Goal: Book appointment/travel/reservation

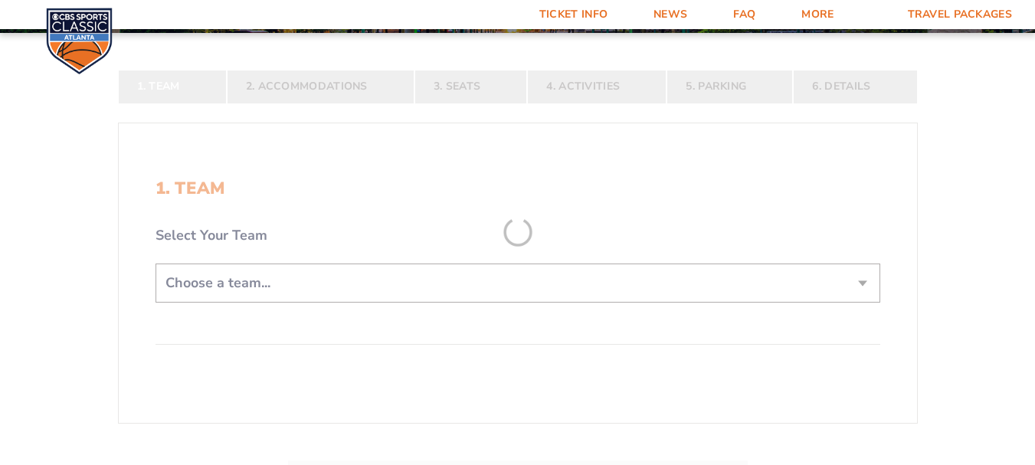
scroll to position [228, 0]
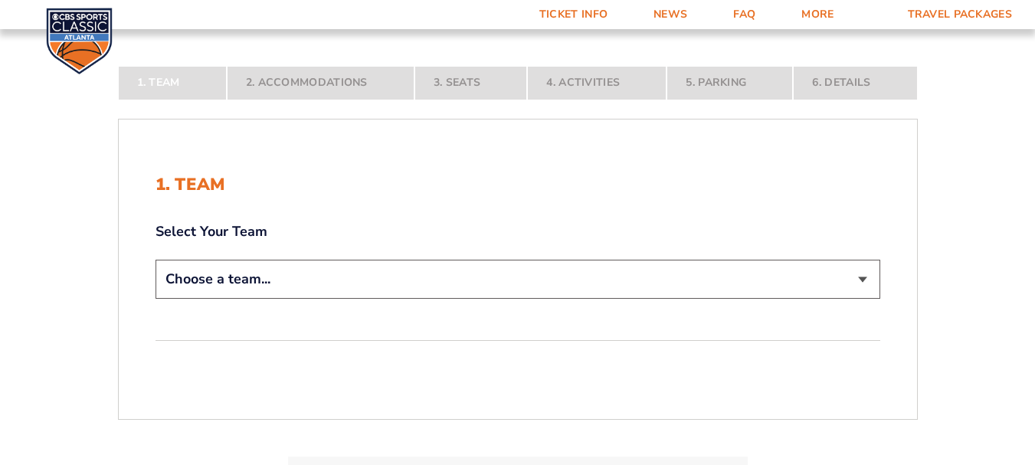
click at [860, 280] on select "Choose a team... [US_STATE] Wildcats [US_STATE] State Buckeyes [US_STATE] Tar H…" at bounding box center [518, 279] width 725 height 39
select select "20108"
click at [156, 299] on select "Choose a team... [US_STATE] Wildcats [US_STATE] State Buckeyes [US_STATE] Tar H…" at bounding box center [518, 279] width 725 height 39
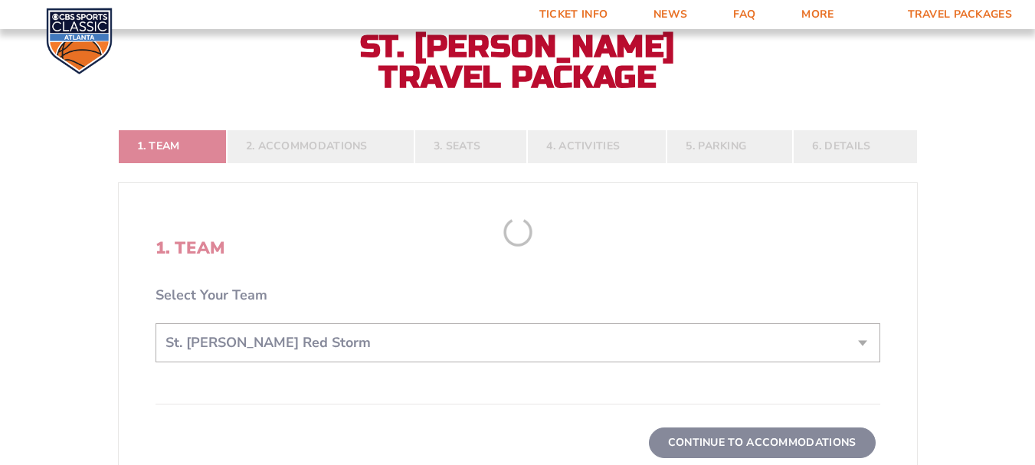
scroll to position [308, 0]
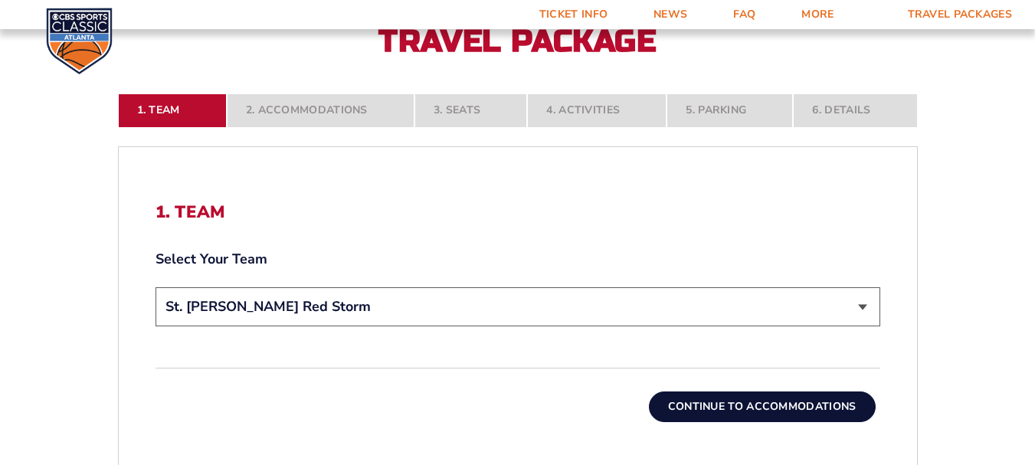
click at [767, 401] on button "Continue To Accommodations" at bounding box center [762, 407] width 227 height 31
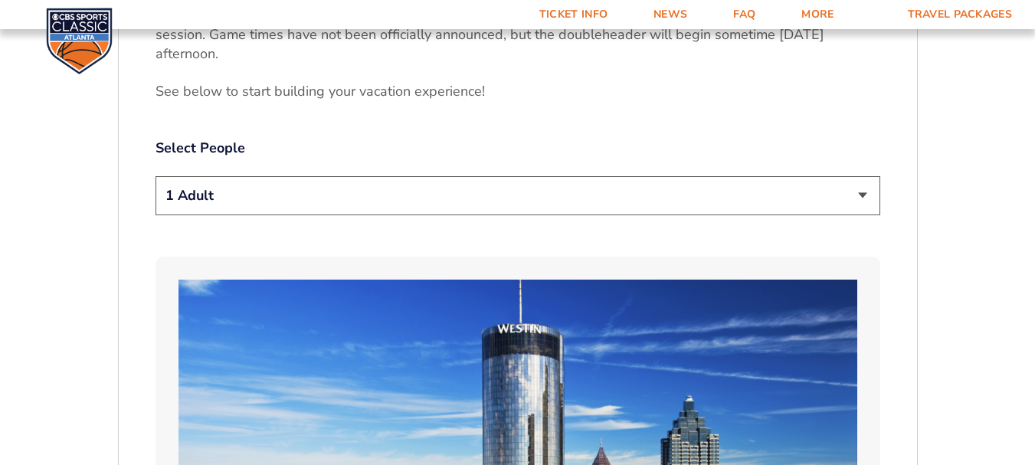
scroll to position [781, 0]
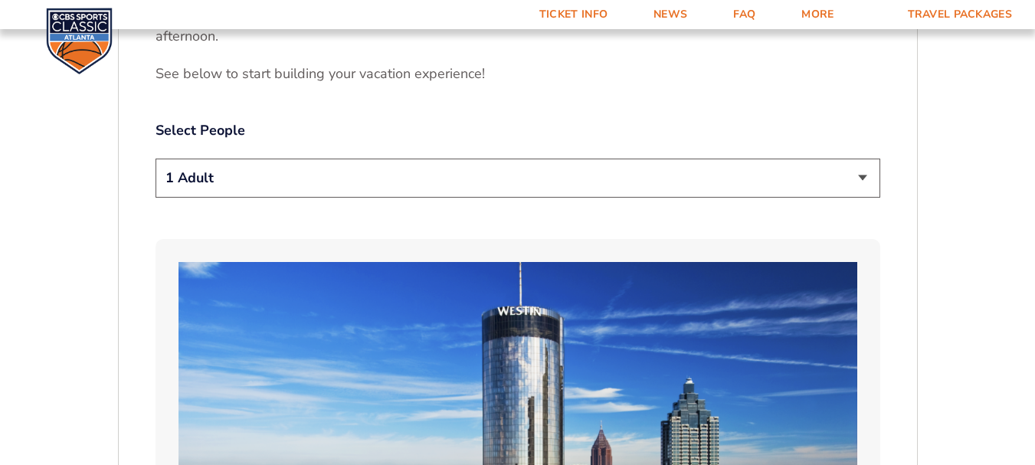
click at [861, 179] on select "1 Adult 2 Adults 3 Adults 4 Adults 2 Adults + 1 Child 2 Adults + 2 Children 2 A…" at bounding box center [518, 178] width 725 height 39
select select "2 Adults"
click at [156, 159] on select "1 Adult 2 Adults 3 Adults 4 Adults 2 Adults + 1 Child 2 Adults + 2 Children 2 A…" at bounding box center [518, 178] width 725 height 39
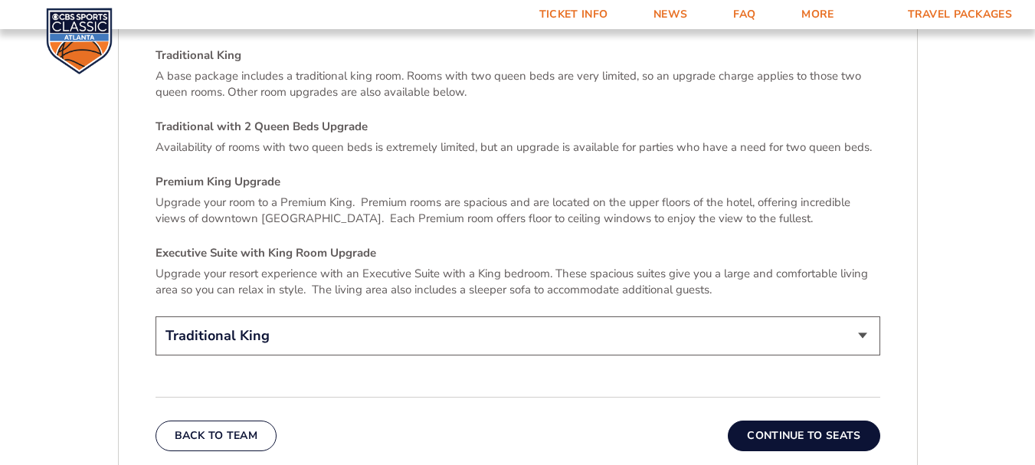
scroll to position [2236, 0]
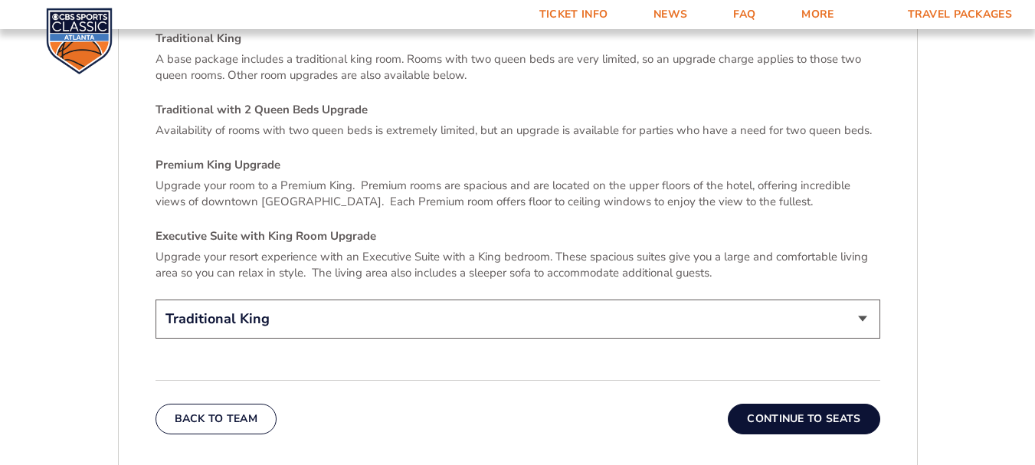
click at [864, 301] on select "Traditional King Traditional with 2 Queen Beds Upgrade (+$45 per night) Premium…" at bounding box center [518, 319] width 725 height 39
select select "Traditional with 2 Queen Beds Upgrade"
click at [156, 300] on select "Traditional King Traditional with 2 Queen Beds Upgrade (+$45 per night) Premium…" at bounding box center [518, 319] width 725 height 39
click at [792, 404] on button "Continue To Seats" at bounding box center [804, 419] width 152 height 31
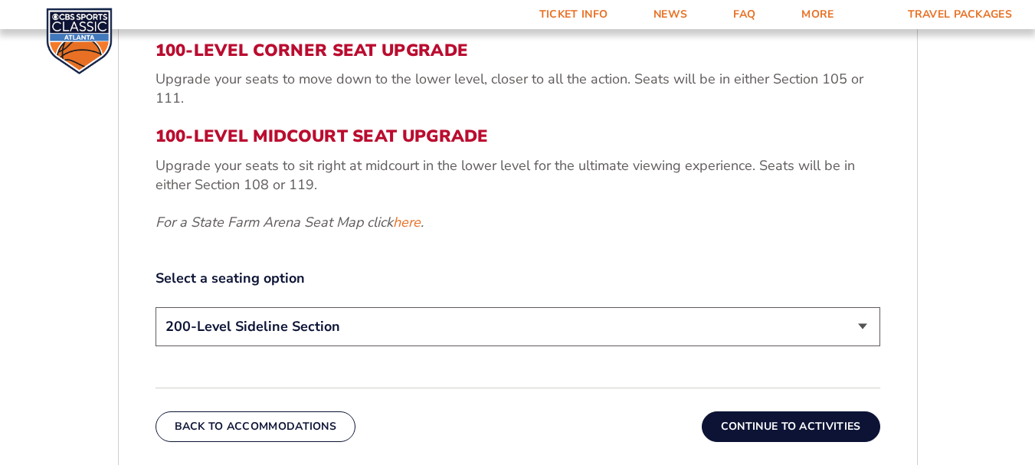
scroll to position [649, 0]
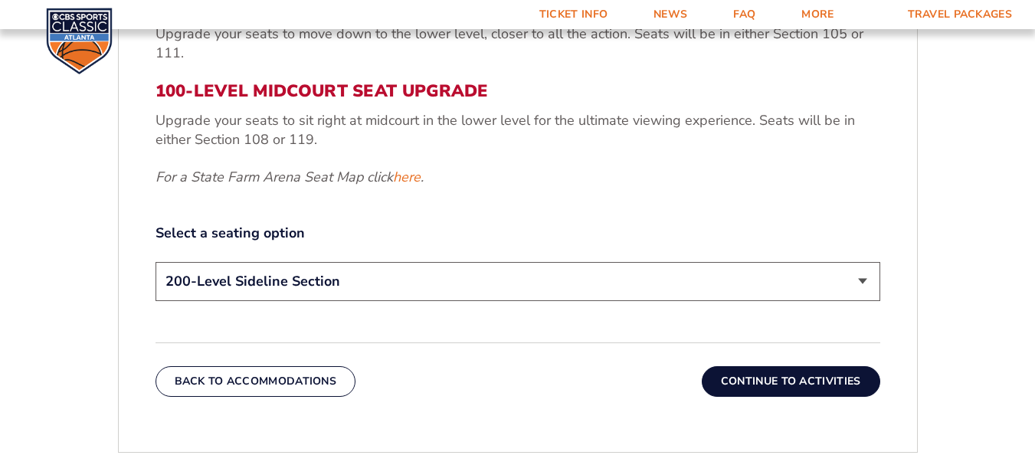
click at [865, 279] on select "200-Level Sideline Section 100-Level Corner Seat Upgrade (+$120 per person) 100…" at bounding box center [518, 281] width 725 height 39
click at [156, 262] on select "200-Level Sideline Section 100-Level Corner Seat Upgrade (+$120 per person) 100…" at bounding box center [518, 281] width 725 height 39
click at [784, 382] on button "Continue To Activities" at bounding box center [791, 381] width 179 height 31
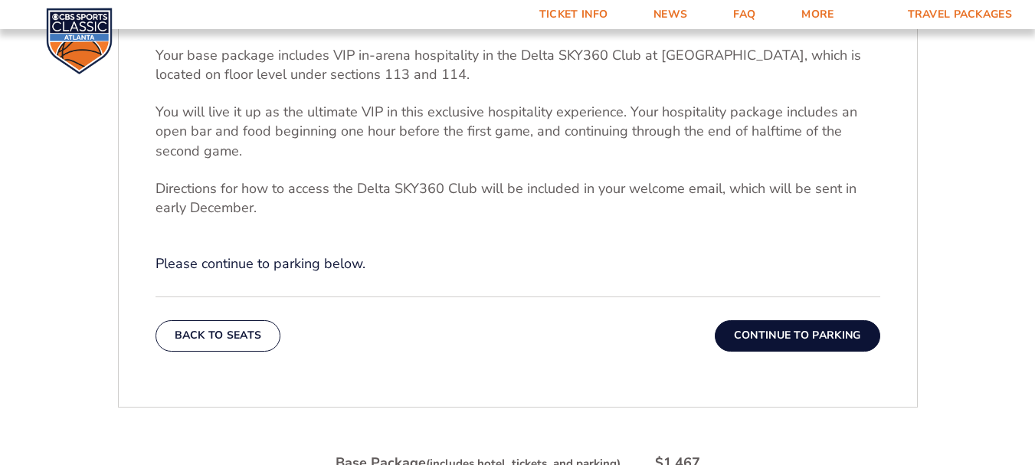
scroll to position [514, 0]
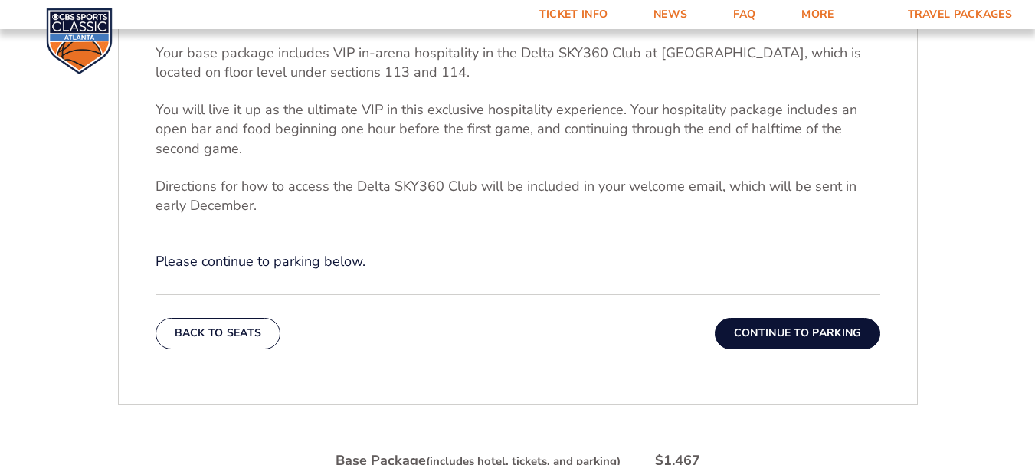
click at [785, 324] on button "Continue To Parking" at bounding box center [798, 333] width 166 height 31
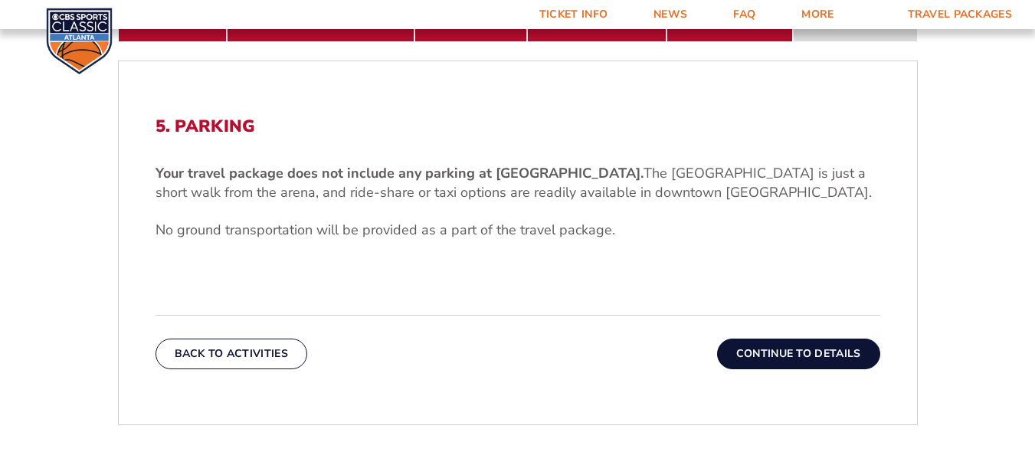
scroll to position [396, 0]
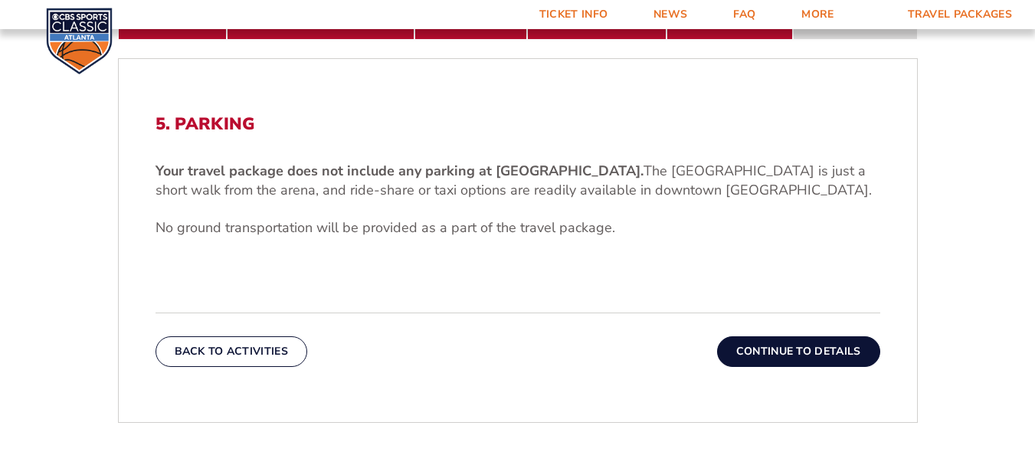
click at [783, 343] on button "Continue To Details" at bounding box center [798, 351] width 163 height 31
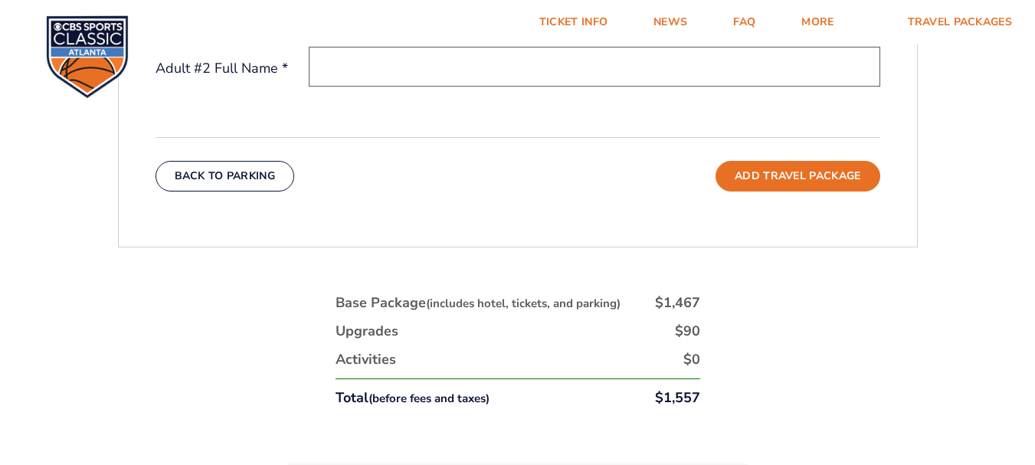
scroll to position [0, 0]
